Goal: Transaction & Acquisition: Purchase product/service

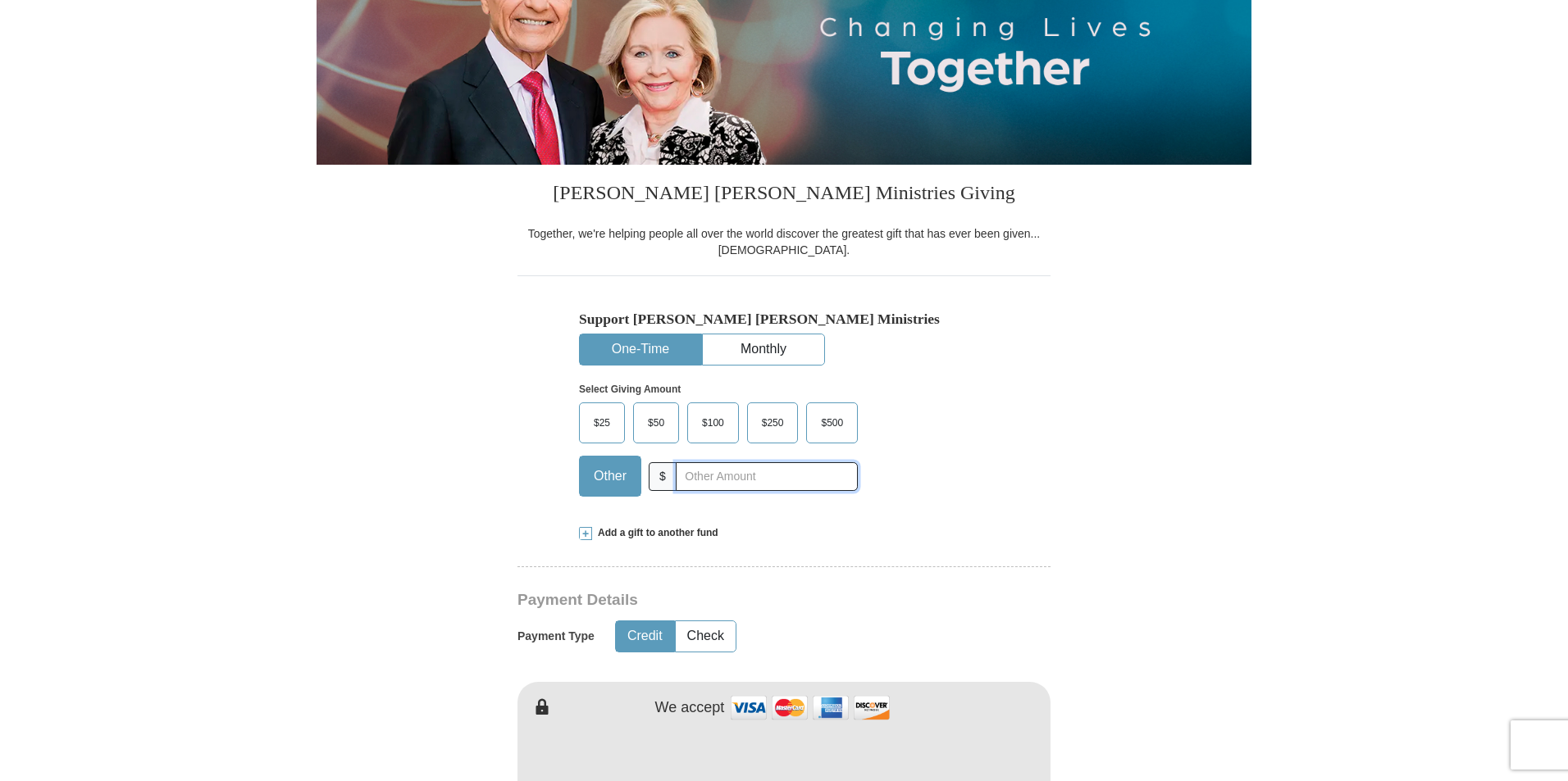
click at [711, 479] on input "text" at bounding box center [766, 476] width 182 height 28
type input "200.00"
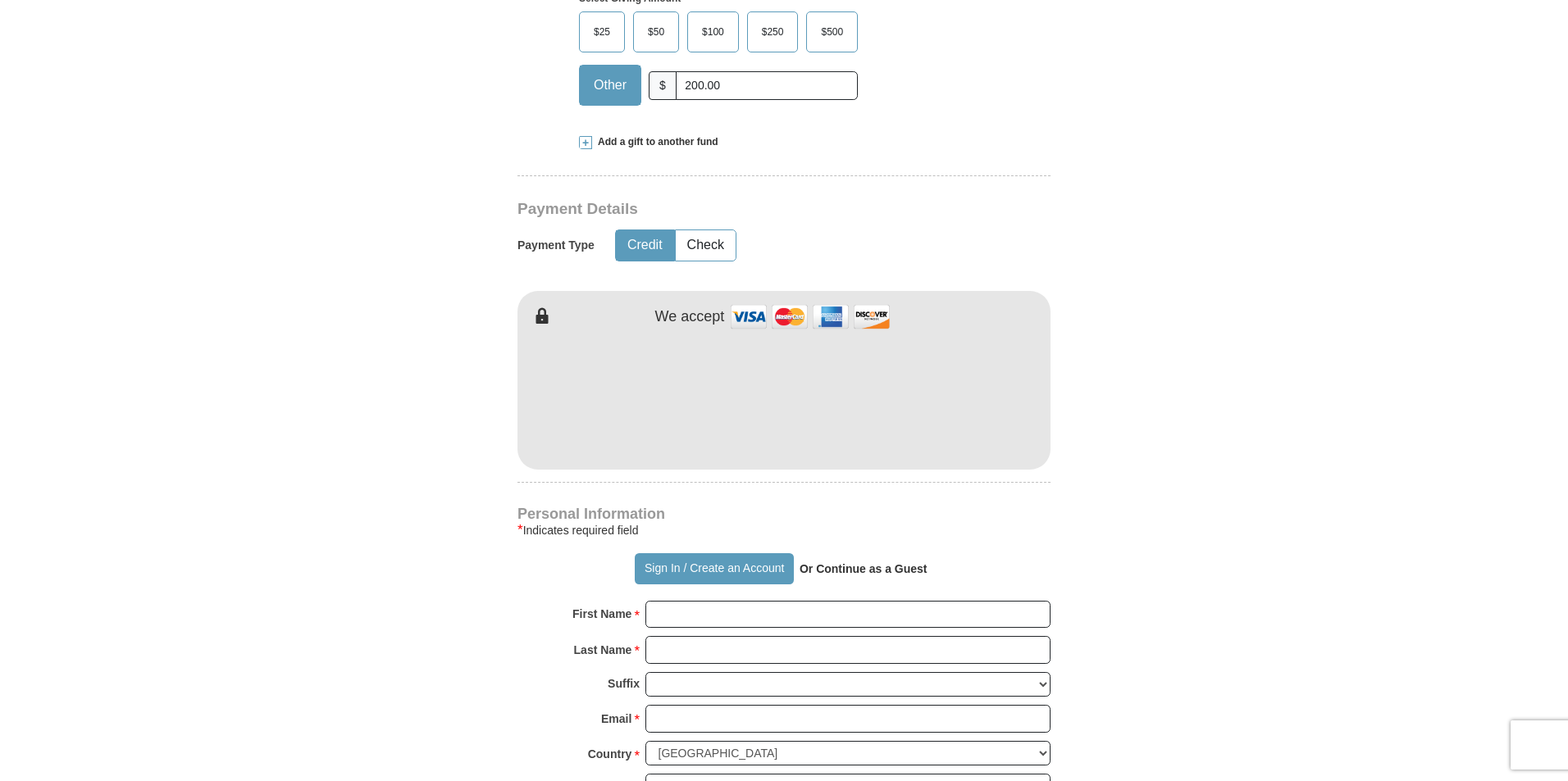
scroll to position [820, 0]
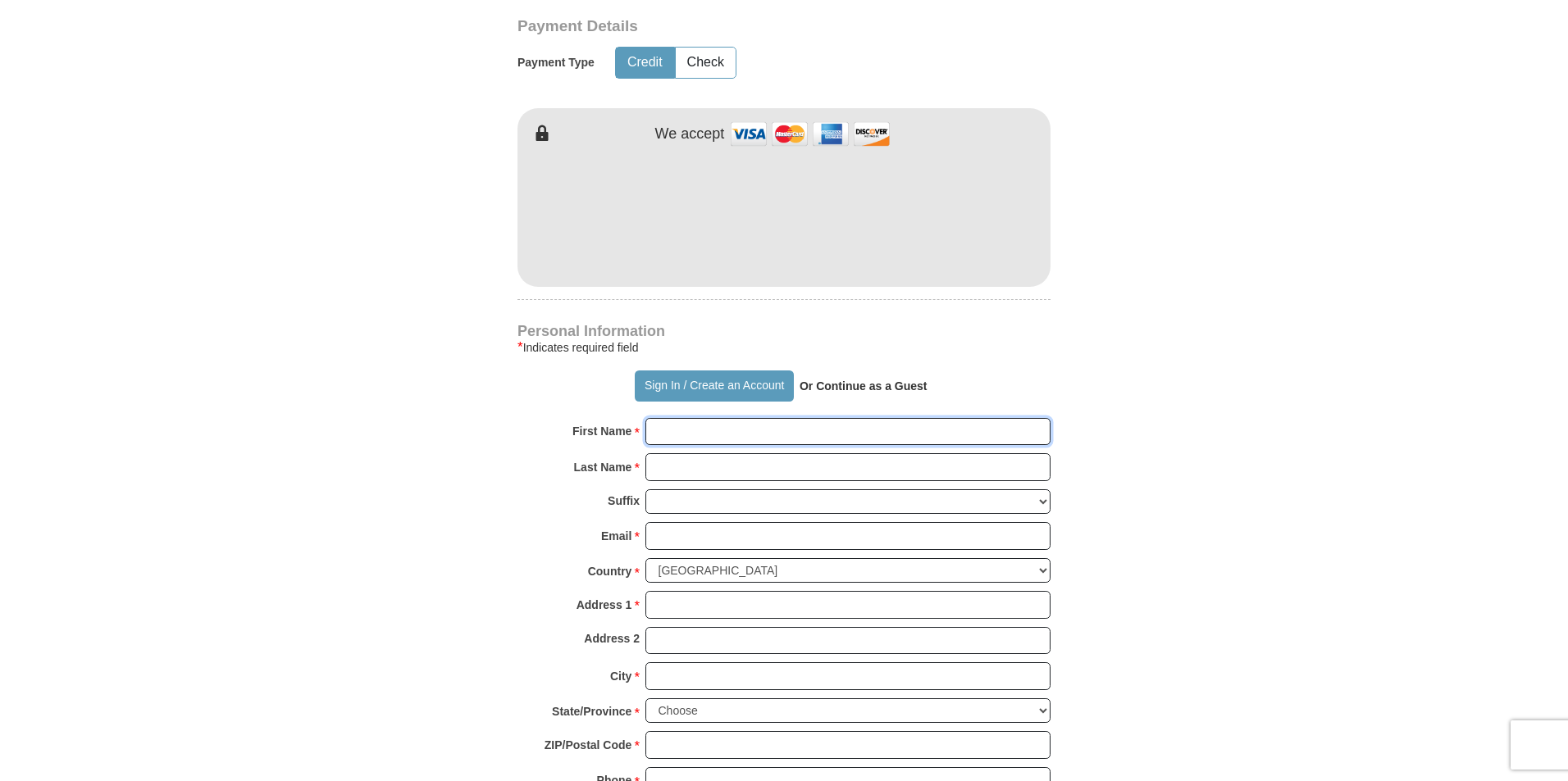
click at [776, 426] on input "First Name *" at bounding box center [848, 432] width 405 height 28
type input "[PERSON_NAME] and [PERSON_NAME]"
click at [779, 463] on input "Last Name *" at bounding box center [848, 468] width 405 height 28
type input "[PERSON_NAME]"
click at [742, 529] on input "Email *" at bounding box center [848, 536] width 405 height 28
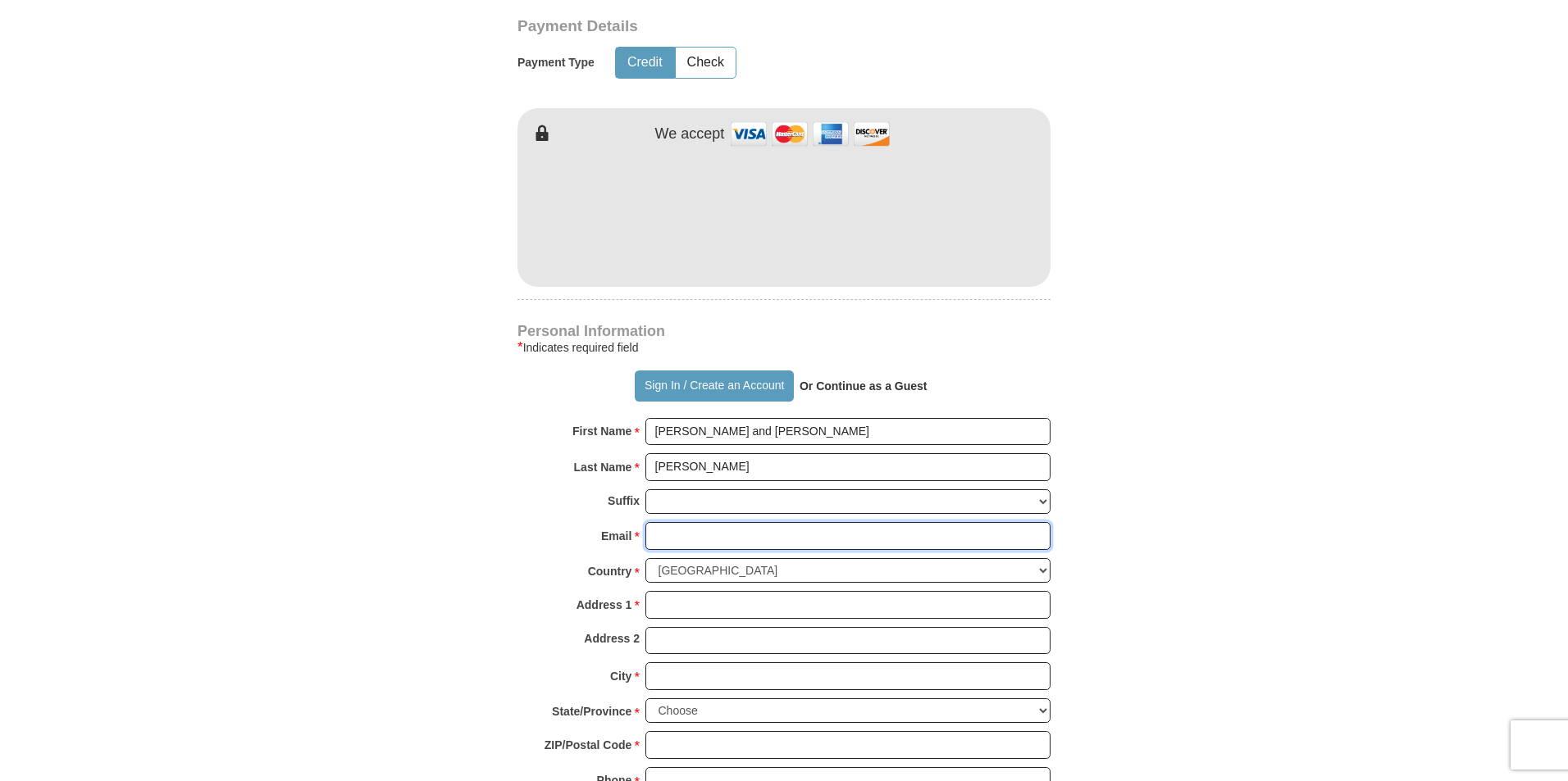
type input "[EMAIL_ADDRESS][DOMAIN_NAME]"
type input "Po Box 54281"
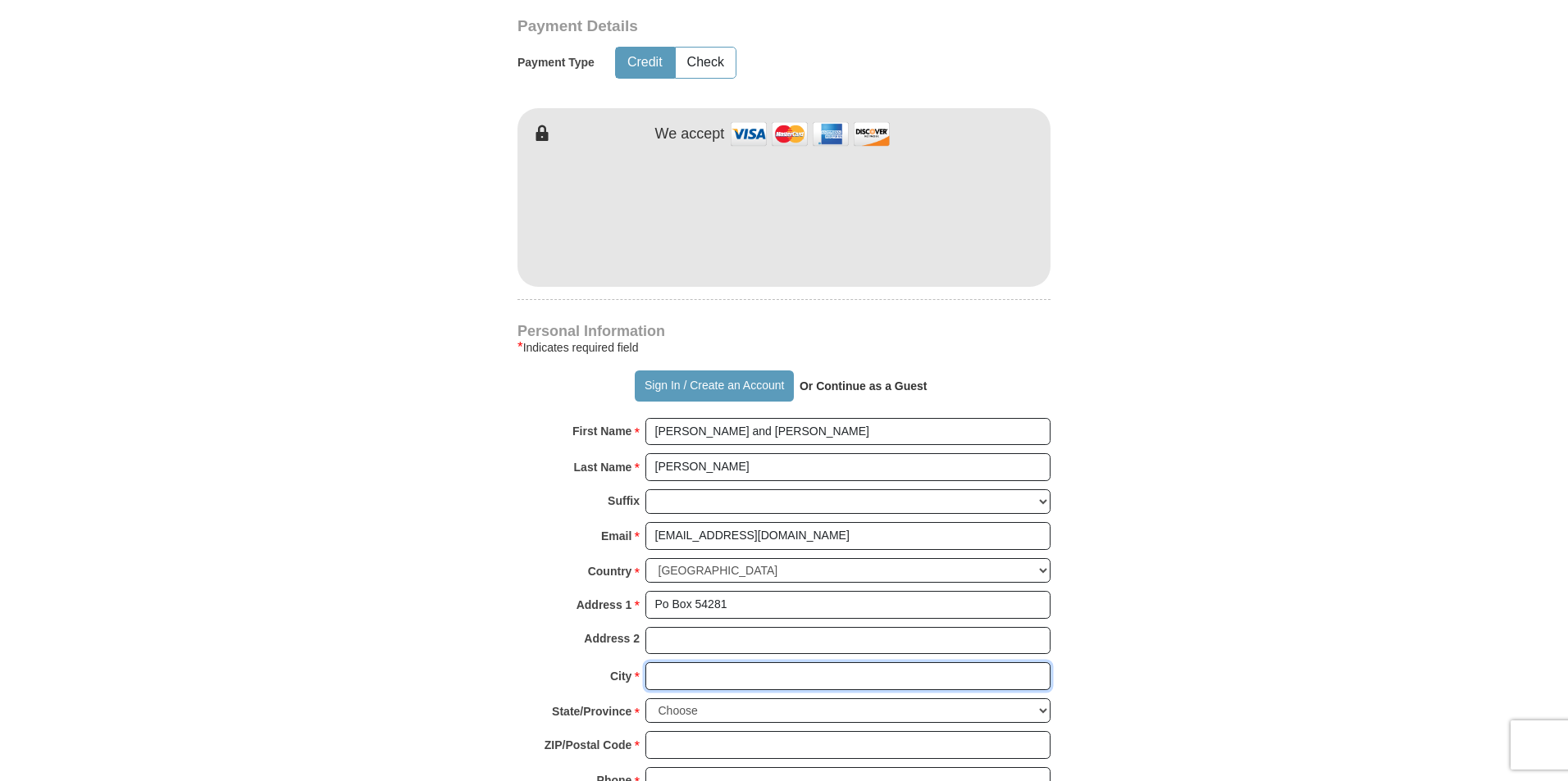
type input "Tulsa"
select select "OK"
type input "74155"
type input "9183139197"
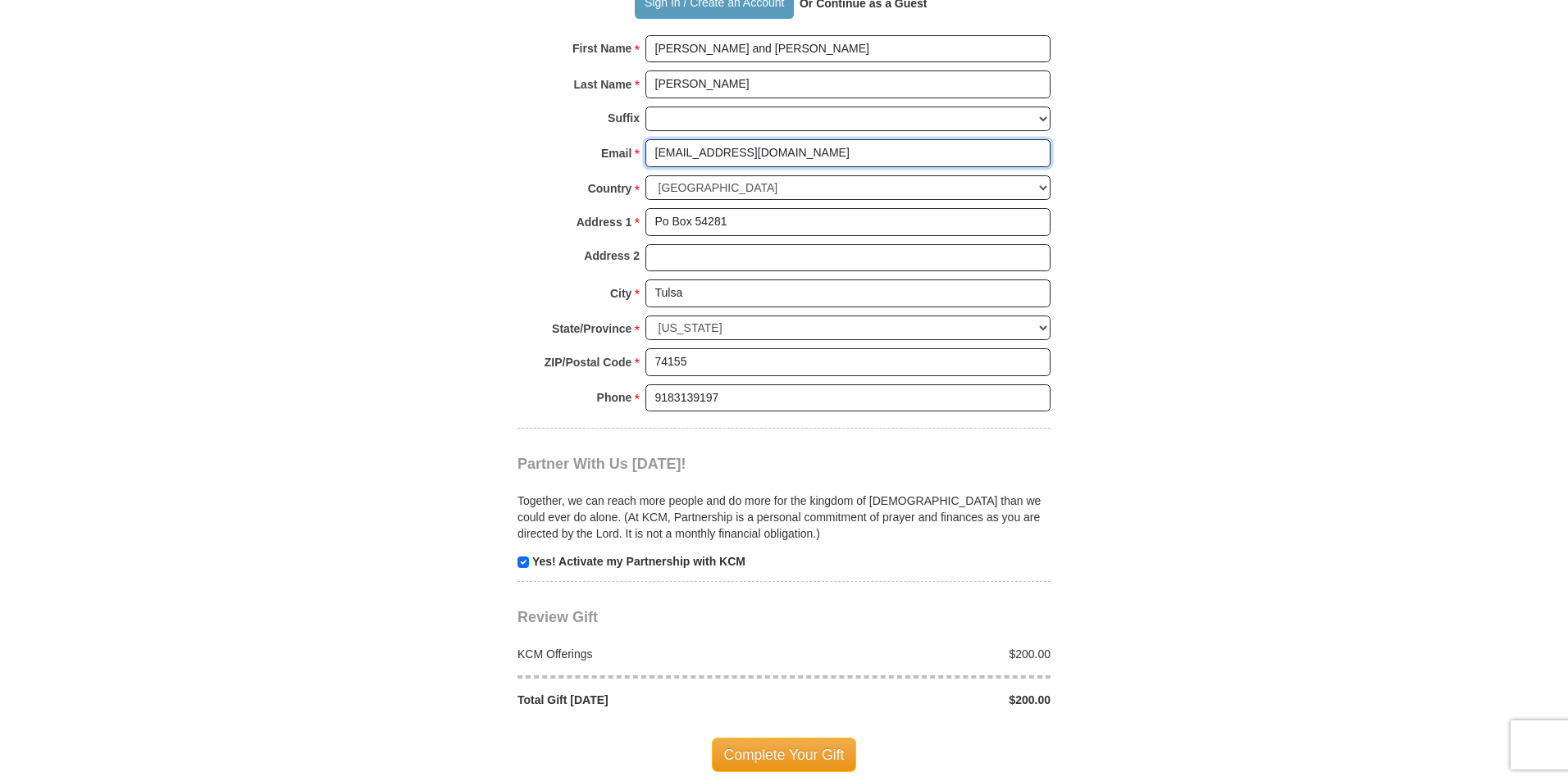
scroll to position [1230, 0]
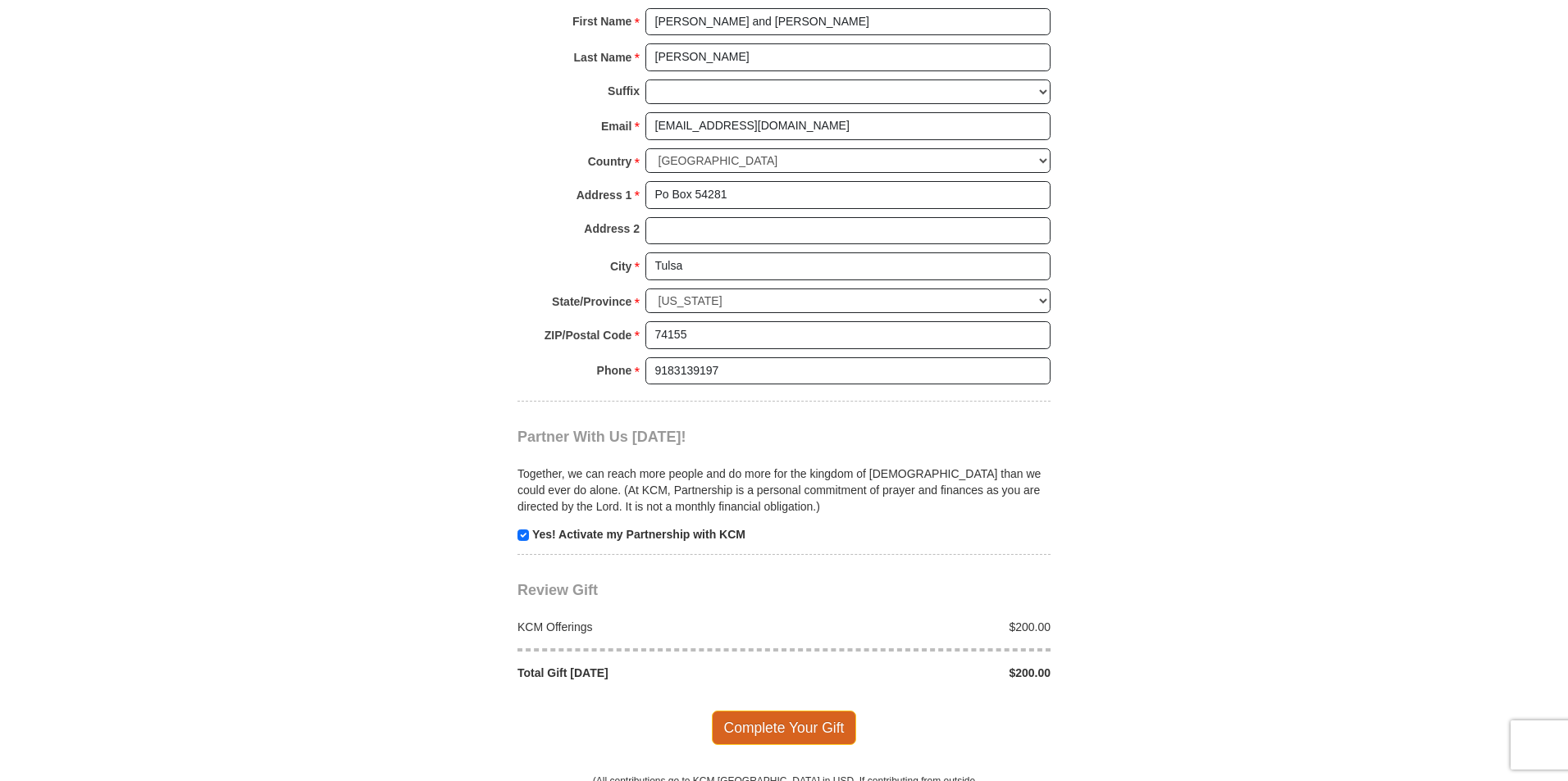
click at [827, 723] on span "Complete Your Gift" at bounding box center [785, 728] width 145 height 34
